Goal: Find specific page/section: Find specific page/section

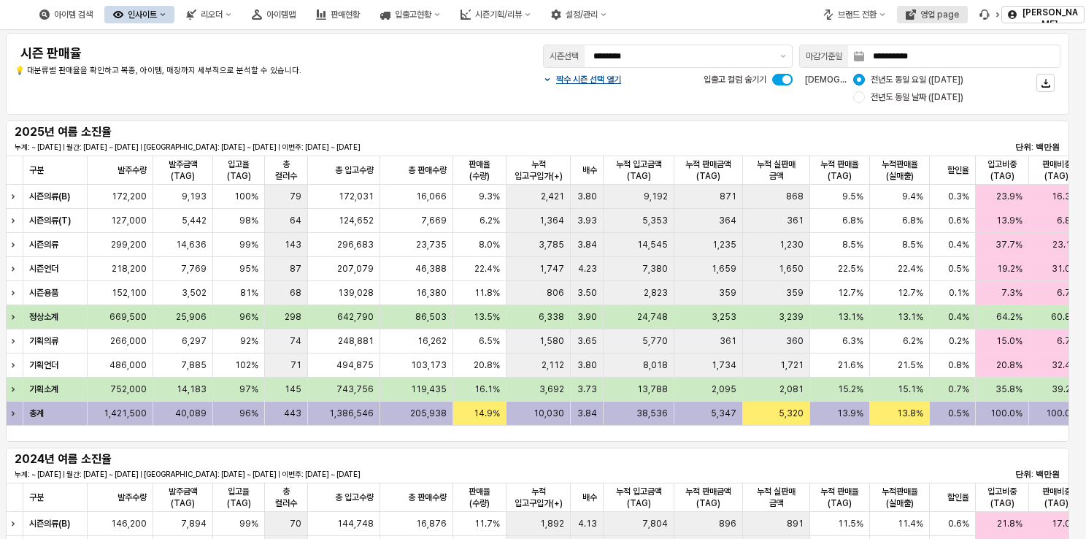
click at [946, 18] on div "영업 page" at bounding box center [939, 14] width 39 height 10
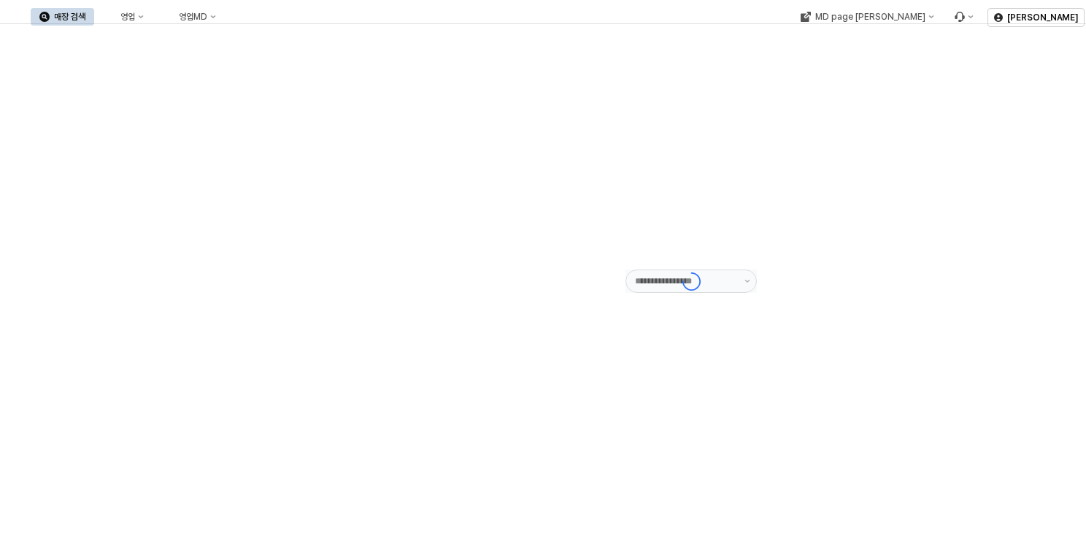
type input "******"
click at [153, 22] on button "영업" at bounding box center [124, 17] width 55 height 18
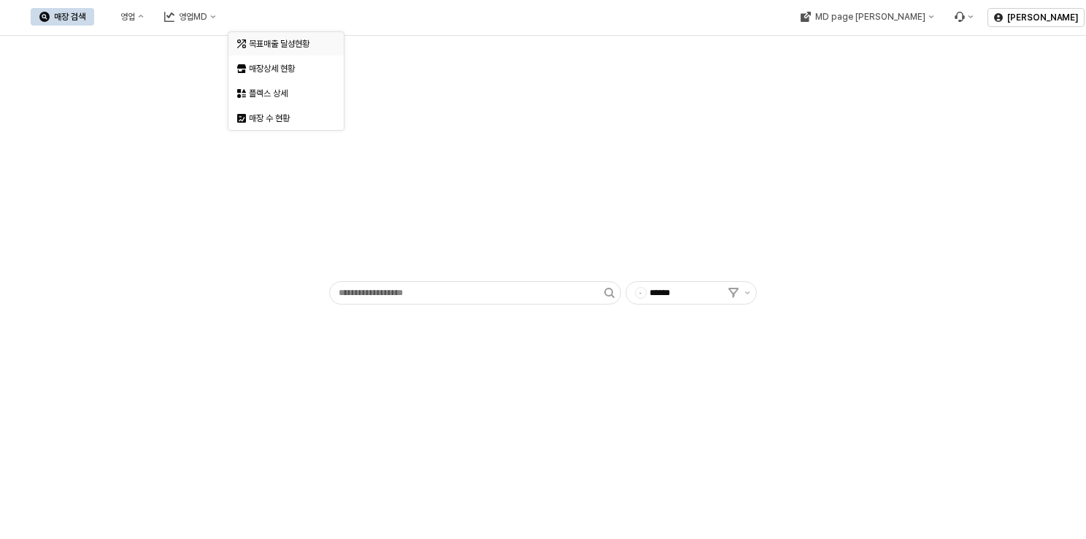
click at [271, 36] on div "목표매출 달성현황" at bounding box center [281, 43] width 89 height 15
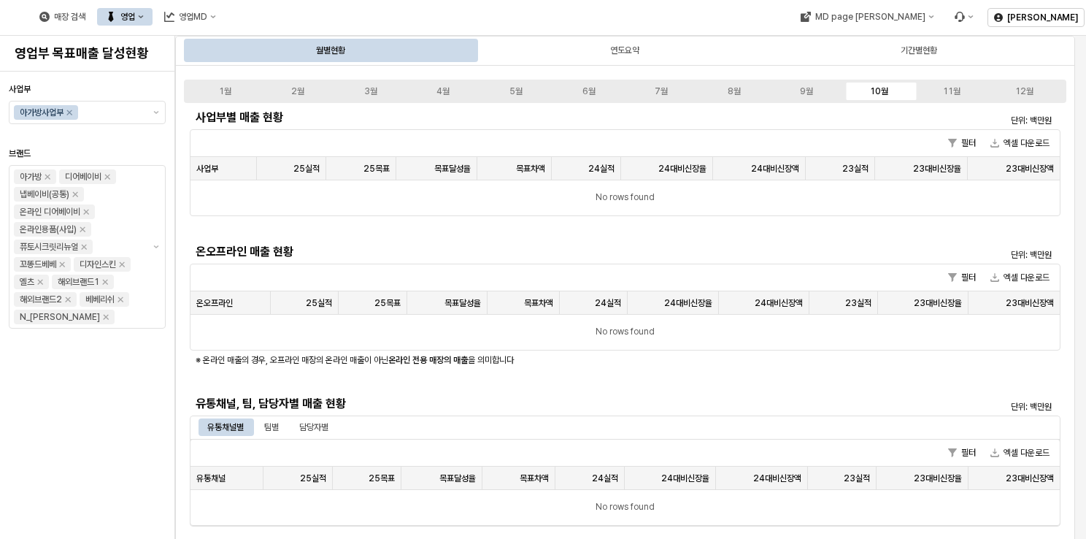
click at [819, 98] on div "1월 2월 3월 4월 5월 6월 7월 8월 9월 10월 11월 12월" at bounding box center [625, 91] width 882 height 23
click at [811, 92] on div "9월" at bounding box center [806, 91] width 13 height 10
